Goal: Find specific page/section

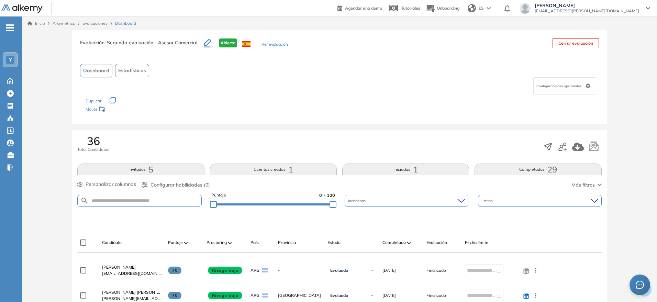
click at [388, 162] on div "36 Total Candidatos Invitados 5 Cuentas creadas 1 Iniciadas 1 Completadas 29 Pe…" at bounding box center [339, 170] width 535 height 80
click at [383, 172] on button "Iniciadas 1" at bounding box center [405, 170] width 127 height 12
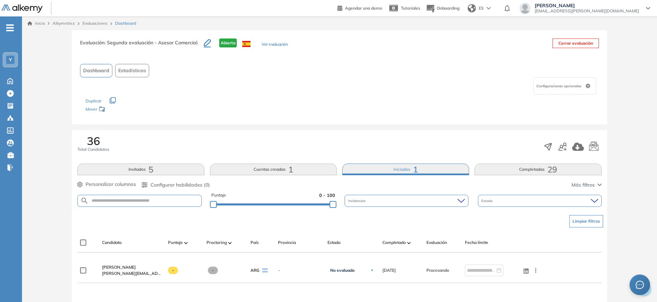
click at [265, 169] on button "Cuentas creadas 1" at bounding box center [273, 170] width 127 height 12
click at [43, 20] on link "Inicio" at bounding box center [37, 23] width 18 height 6
